Goal: Information Seeking & Learning: Learn about a topic

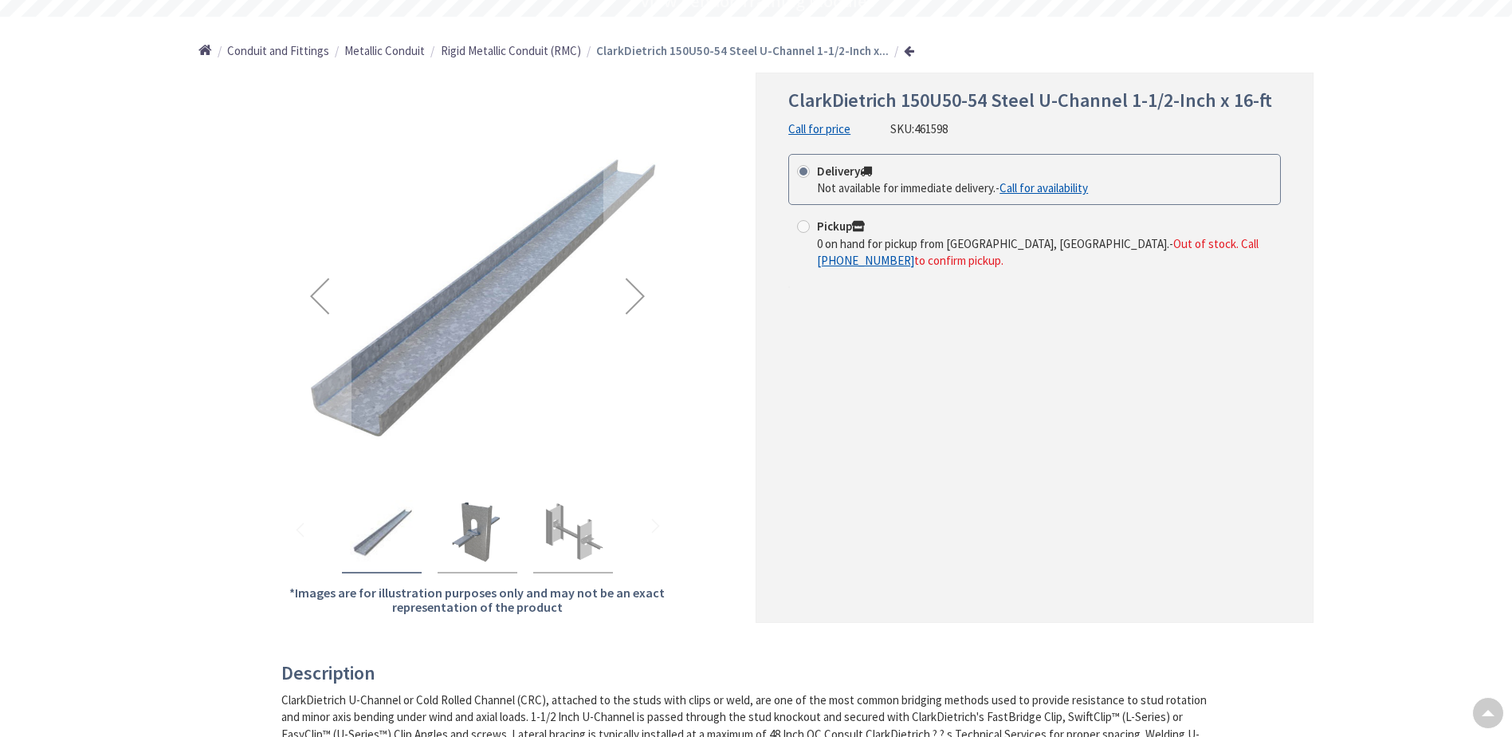
click at [491, 538] on img "ClarkDietrich 150U50-54 Steel U-Channel 1-1/2-Inch x 16-ft" at bounding box center [478, 532] width 64 height 64
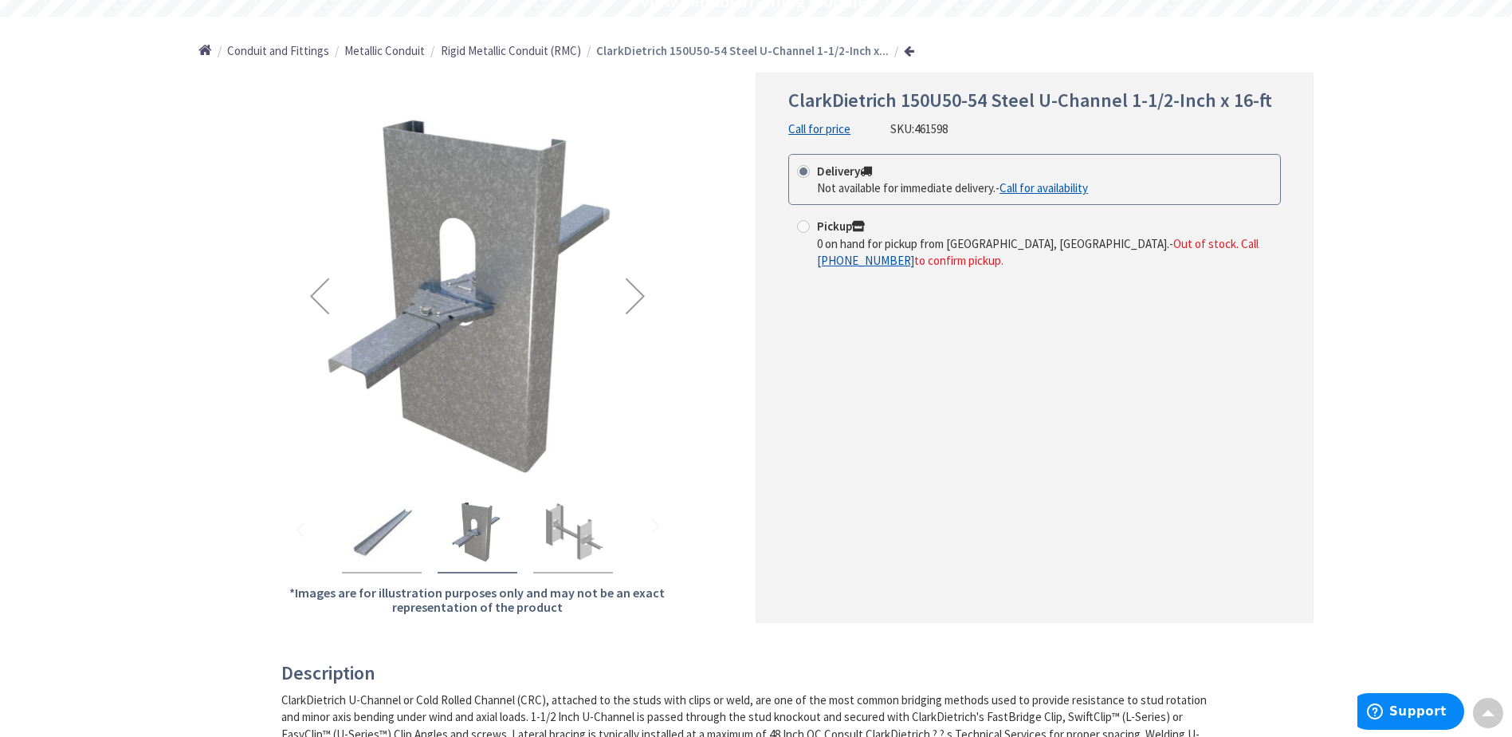
click at [564, 542] on img "ClarkDietrich 150U50-54 Steel U-Channel 1-1/2-Inch x 16-ft" at bounding box center [573, 532] width 64 height 64
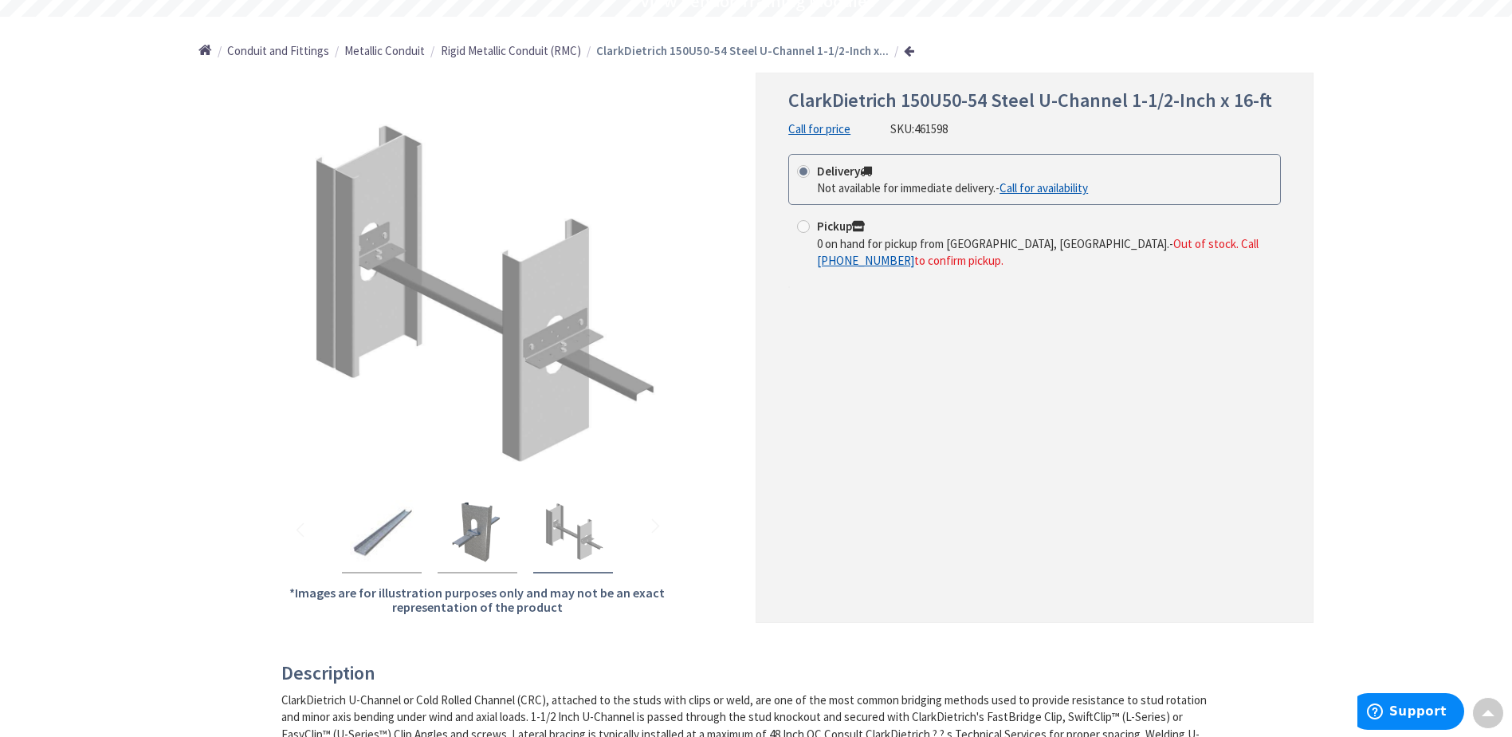
click at [399, 546] on img "ClarkDietrich 150U50-54 Steel U-Channel 1-1/2-Inch x 16-ft" at bounding box center [382, 532] width 64 height 64
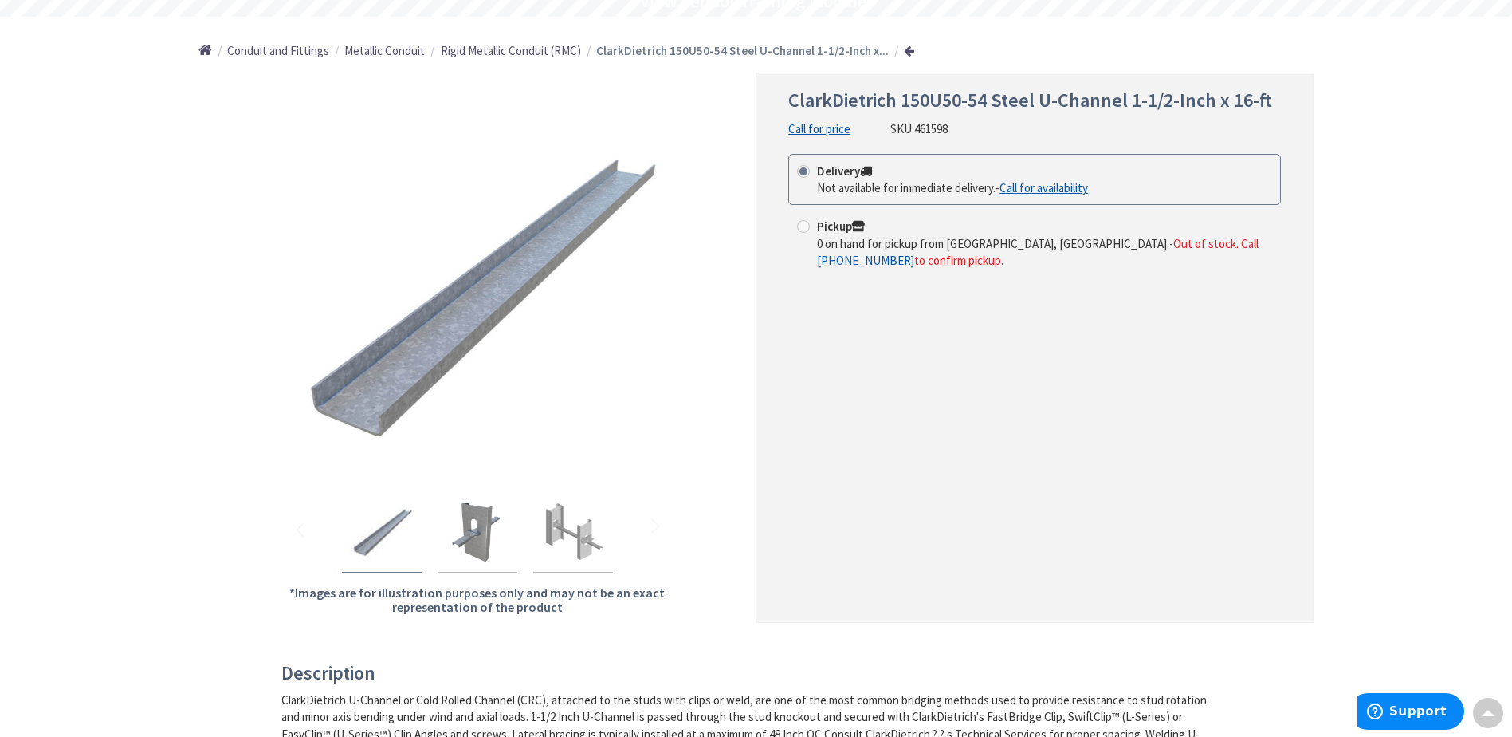
click at [1334, 290] on main "Back *Images are for illustration purposes only and may not be an exact represe…" at bounding box center [757, 749] width 1196 height 1353
drag, startPoint x: 903, startPoint y: 104, endPoint x: 988, endPoint y: 104, distance: 84.5
click at [988, 104] on span "ClarkDietrich 150U50-54 Steel U-Channel 1-1/2-Inch x 16-ft" at bounding box center [1031, 100] width 484 height 25
click at [1178, 356] on div "ClarkDietrich 150U50-54 Steel U-Channel 1-1/2-Inch x 16-ft Call for price SKU: …" at bounding box center [1035, 347] width 558 height 549
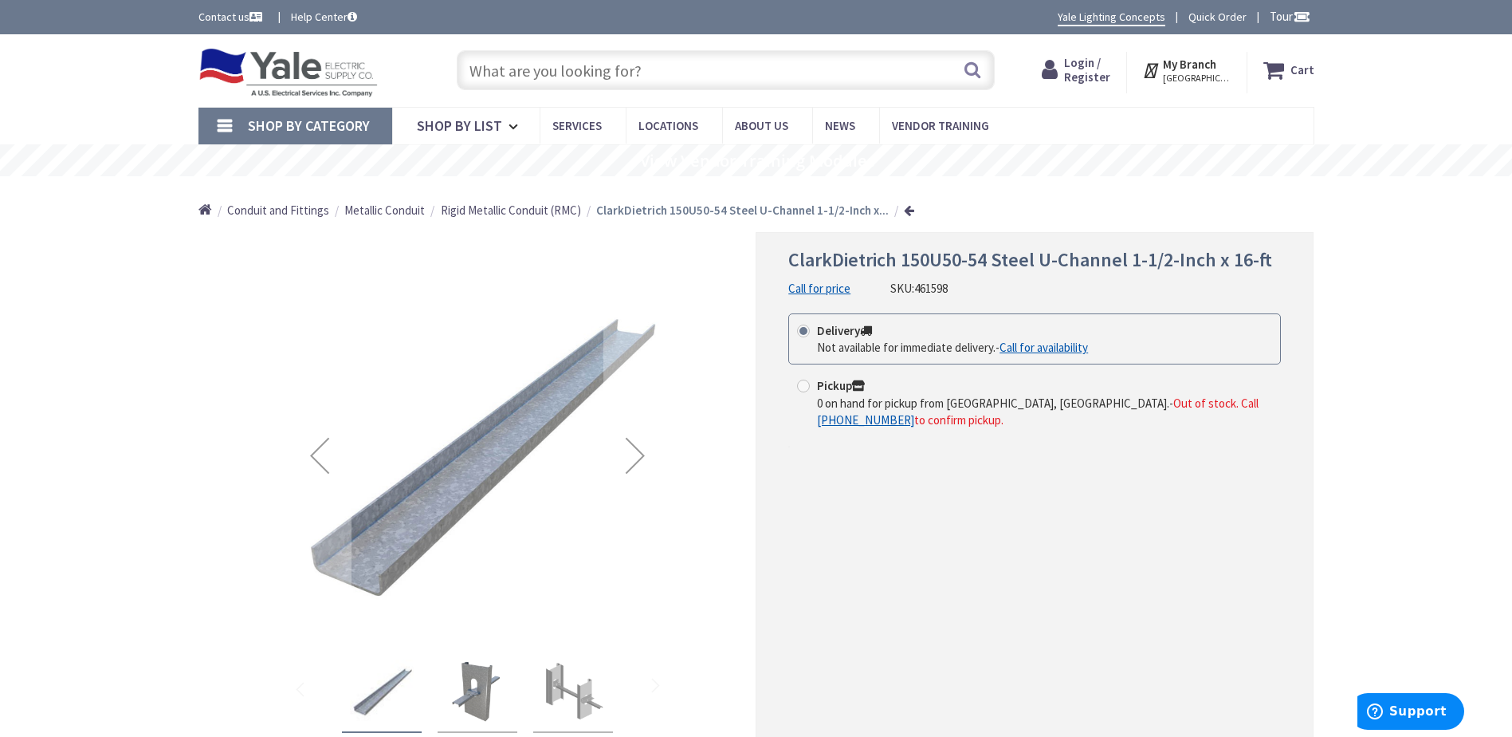
click at [566, 697] on img "ClarkDietrich 150U50-54 Steel U-Channel 1-1/2-Inch x 16-ft" at bounding box center [573, 691] width 64 height 64
